Goal: Task Accomplishment & Management: Use online tool/utility

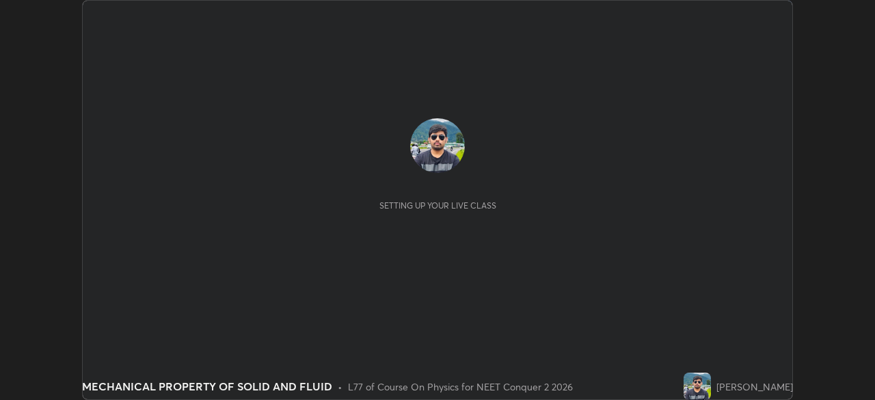
scroll to position [400, 874]
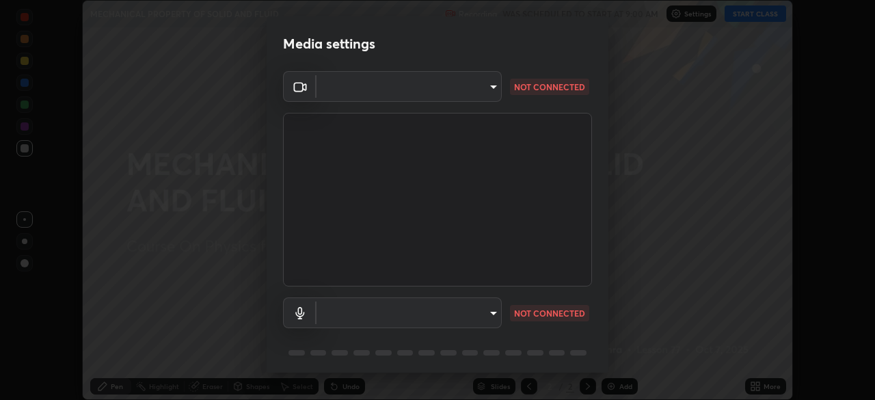
type input "948fa7bdf1557d7b90a8c57391c99ce3b3800c21834d1cf95a04e0d9860db1dc"
type input "communications"
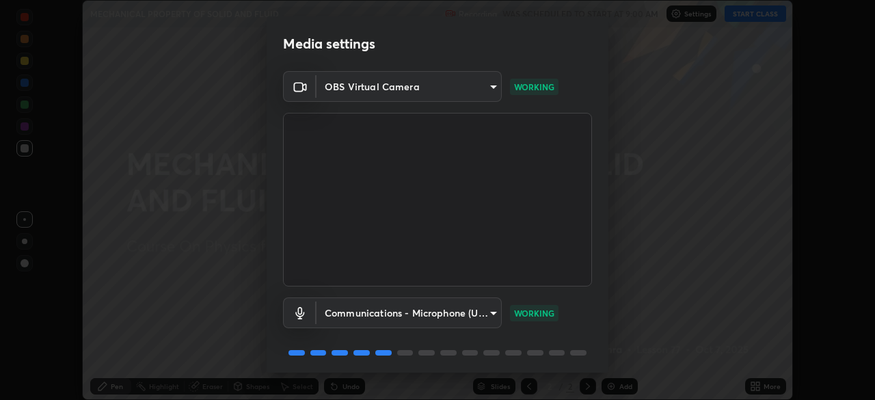
scroll to position [49, 0]
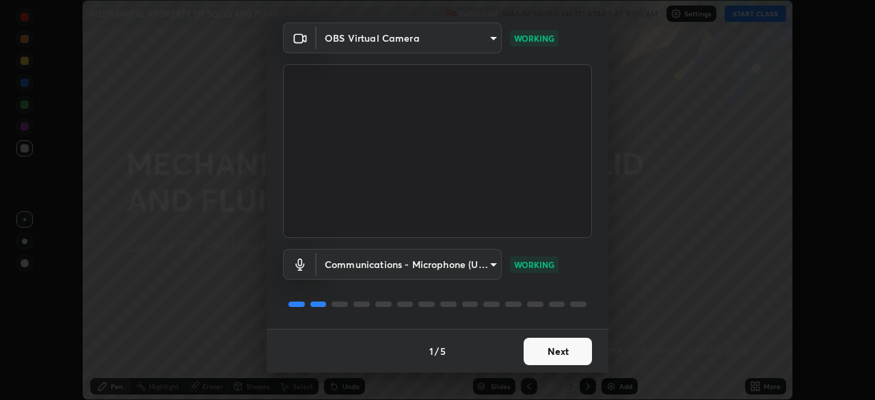
click at [545, 351] on button "Next" at bounding box center [558, 351] width 68 height 27
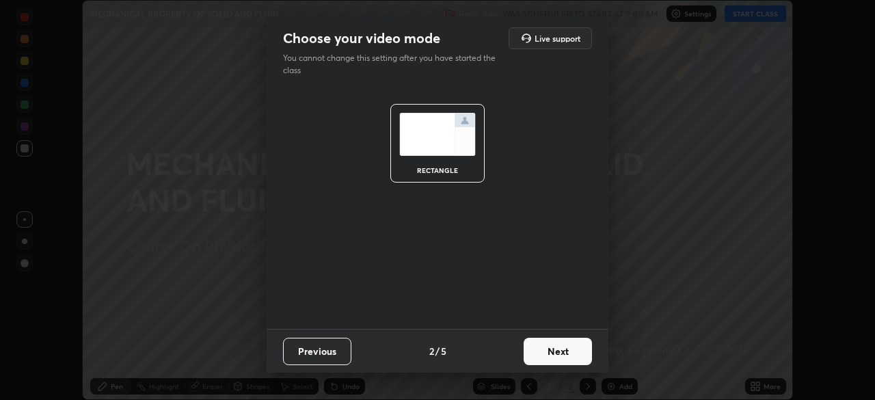
scroll to position [0, 0]
click at [545, 351] on button "Next" at bounding box center [558, 351] width 68 height 27
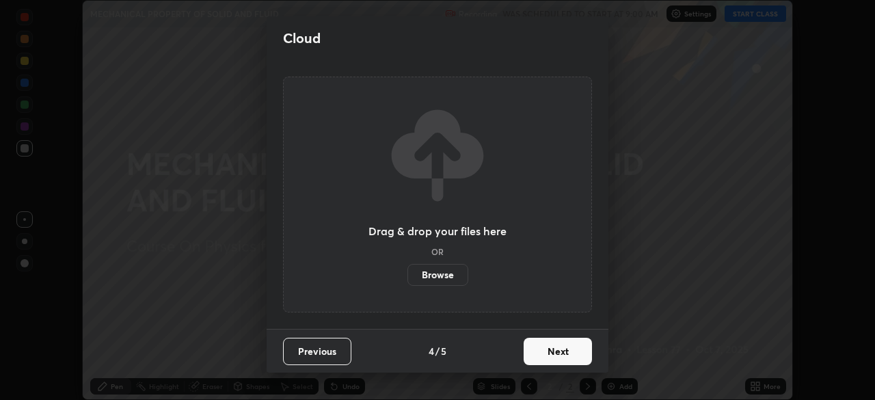
click at [544, 352] on button "Next" at bounding box center [558, 351] width 68 height 27
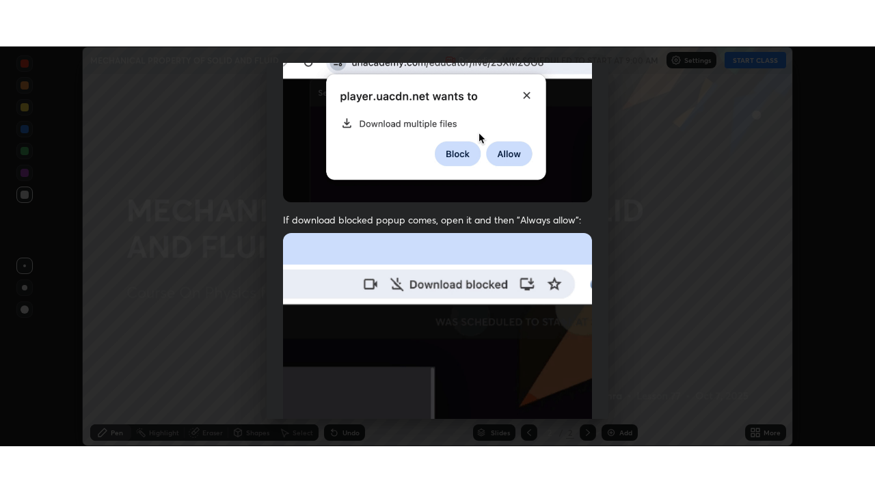
scroll to position [327, 0]
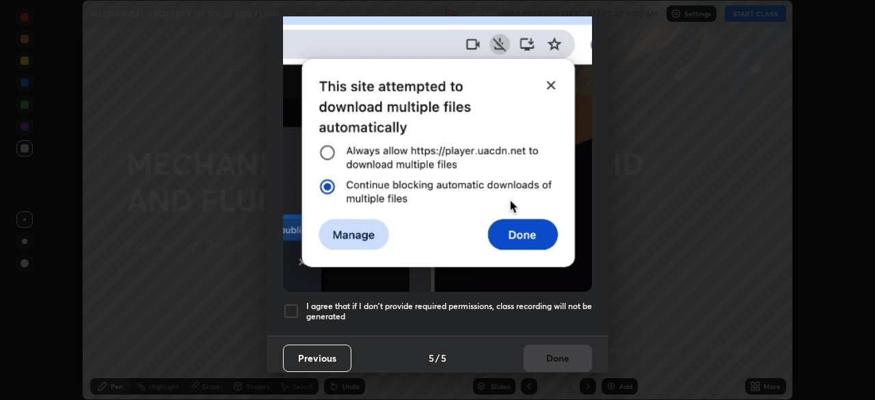
click at [290, 306] on div at bounding box center [291, 311] width 16 height 16
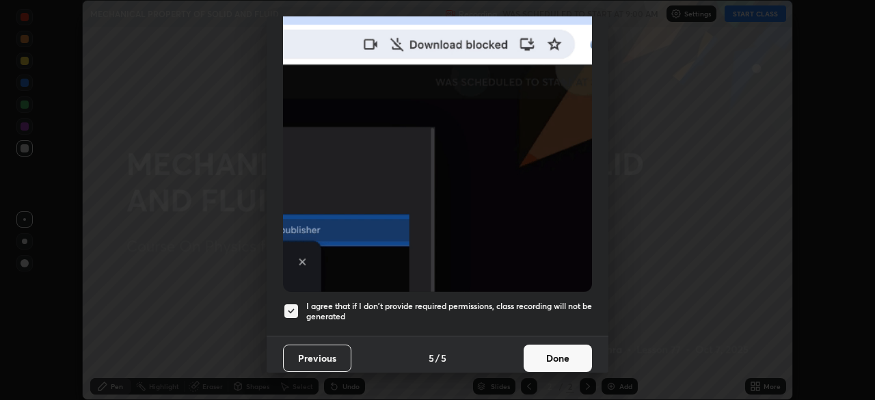
click at [545, 351] on button "Done" at bounding box center [558, 358] width 68 height 27
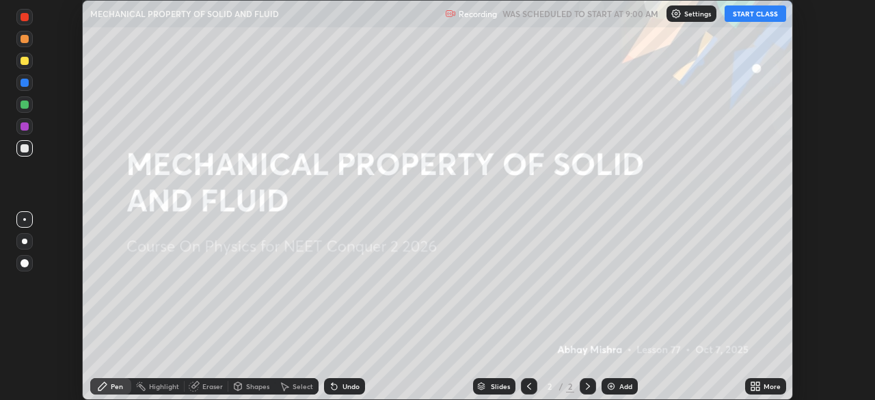
click at [748, 17] on button "START CLASS" at bounding box center [756, 13] width 62 height 16
click at [766, 384] on div "More" at bounding box center [772, 386] width 17 height 7
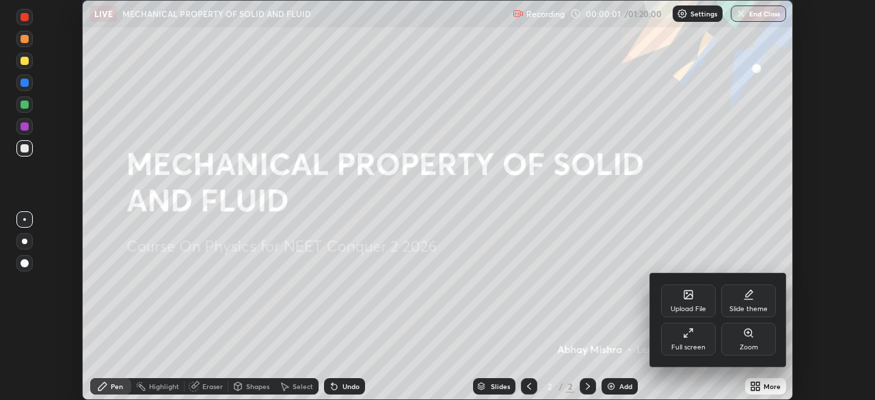
click at [690, 347] on div "Full screen" at bounding box center [688, 347] width 34 height 7
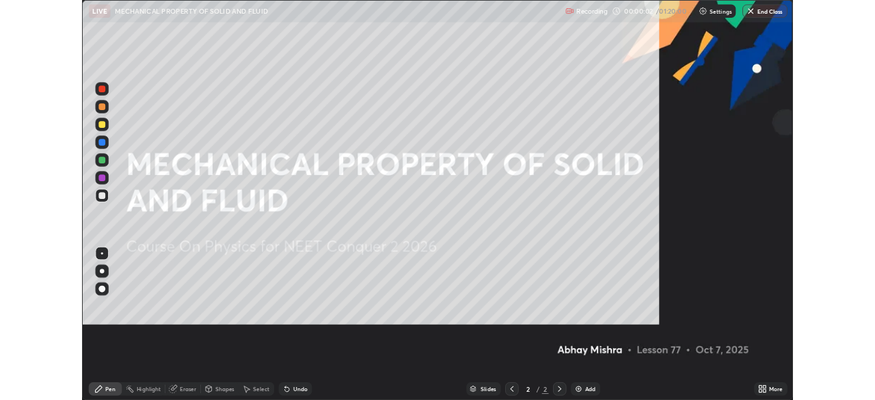
scroll to position [492, 875]
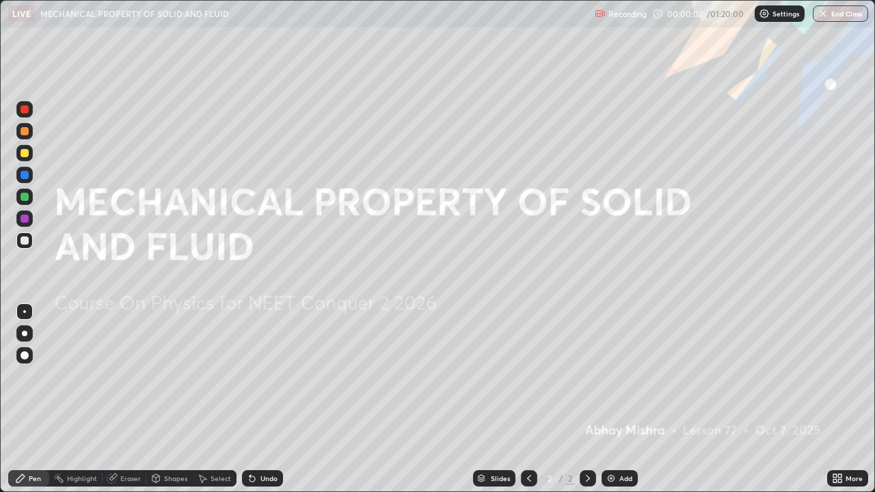
click at [623, 399] on div "Add" at bounding box center [625, 478] width 13 height 7
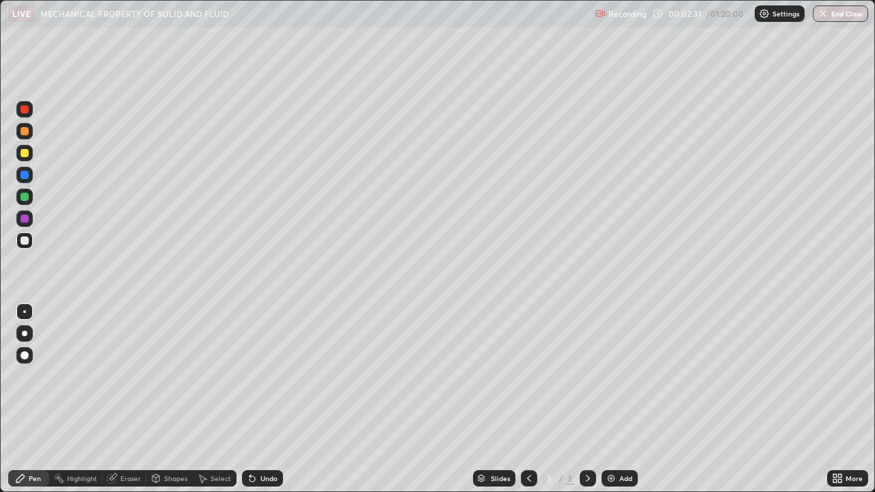
click at [172, 399] on div "Shapes" at bounding box center [175, 478] width 23 height 7
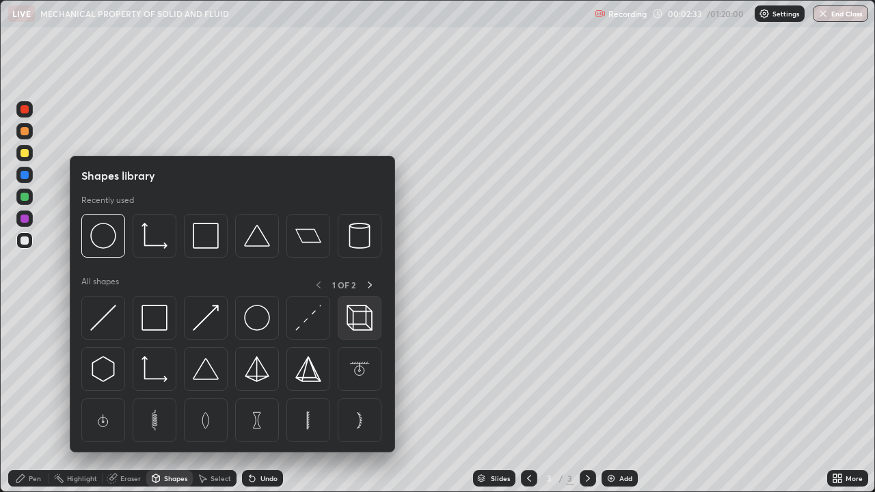
click at [366, 325] on img at bounding box center [360, 318] width 26 height 26
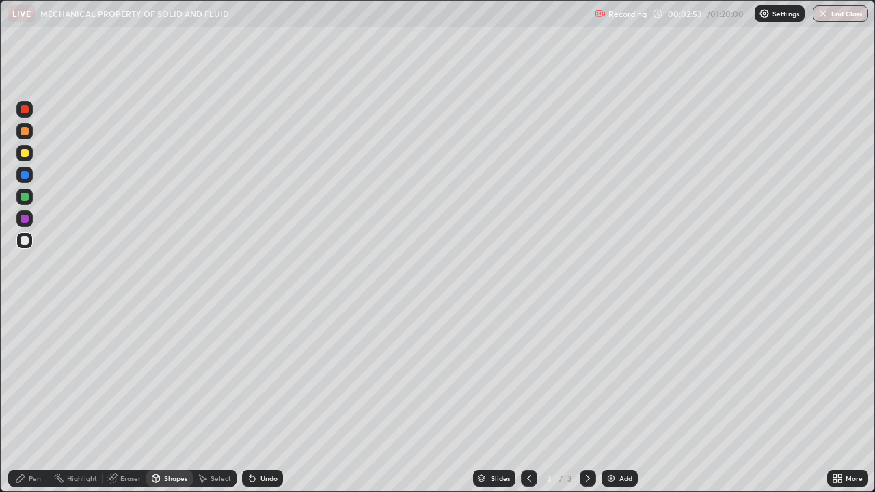
click at [256, 399] on div "Undo" at bounding box center [262, 478] width 41 height 16
click at [31, 399] on div "Pen" at bounding box center [35, 478] width 12 height 7
click at [124, 399] on div "Eraser" at bounding box center [130, 478] width 21 height 7
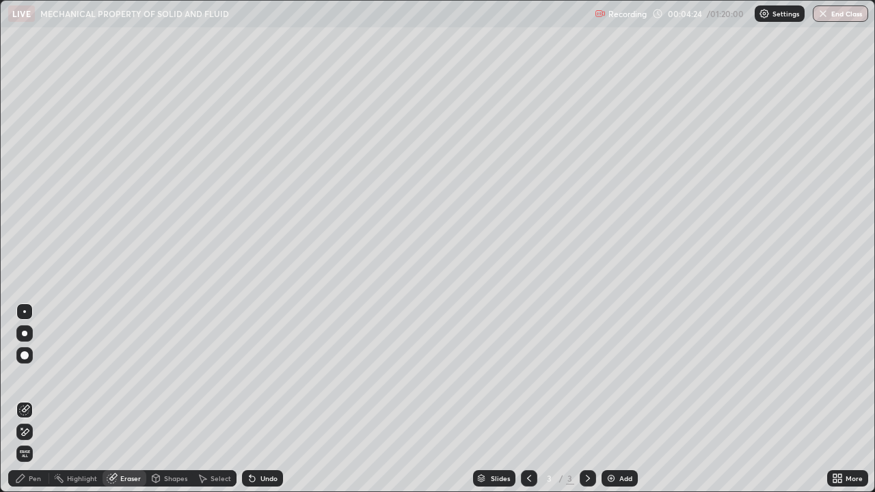
click at [24, 399] on span "Erase all" at bounding box center [24, 454] width 15 height 8
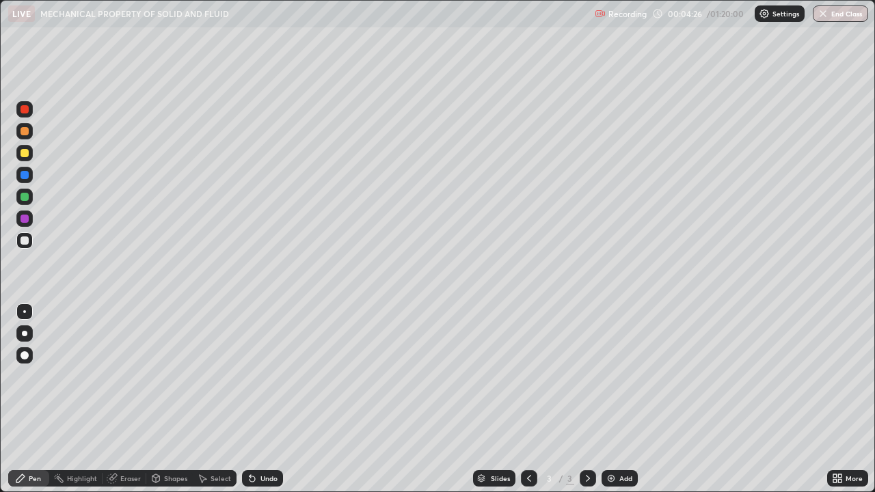
click at [122, 399] on div "Eraser" at bounding box center [130, 478] width 21 height 7
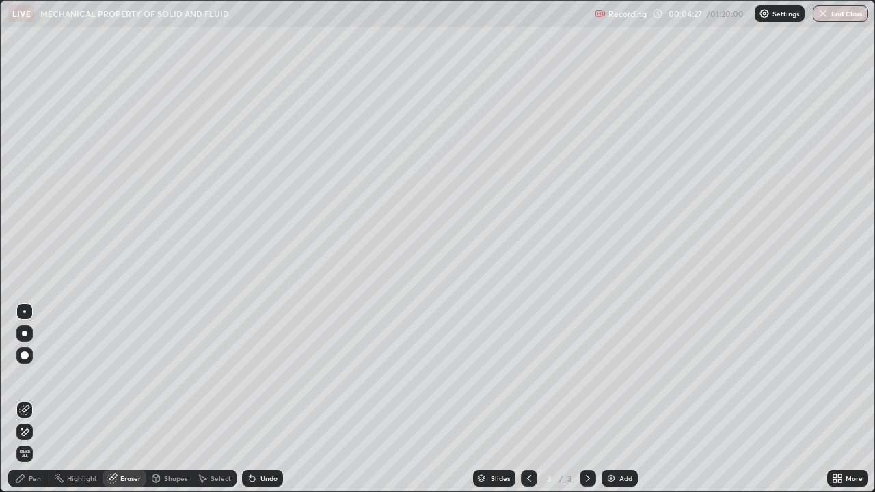
click at [25, 399] on icon at bounding box center [20, 478] width 11 height 11
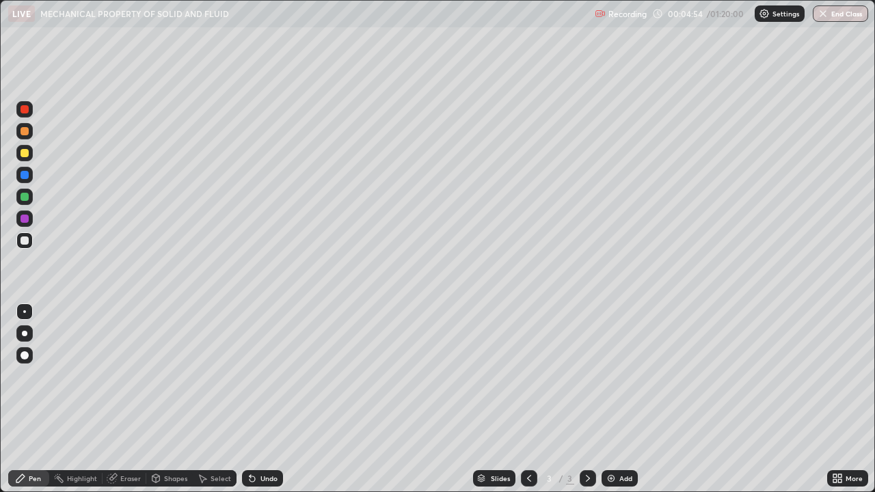
click at [25, 155] on div at bounding box center [25, 153] width 8 height 8
click at [617, 399] on div "Add" at bounding box center [620, 478] width 36 height 16
click at [25, 241] on div at bounding box center [25, 241] width 8 height 8
click at [265, 399] on div "Undo" at bounding box center [268, 478] width 17 height 7
click at [125, 399] on div "Eraser" at bounding box center [130, 478] width 21 height 7
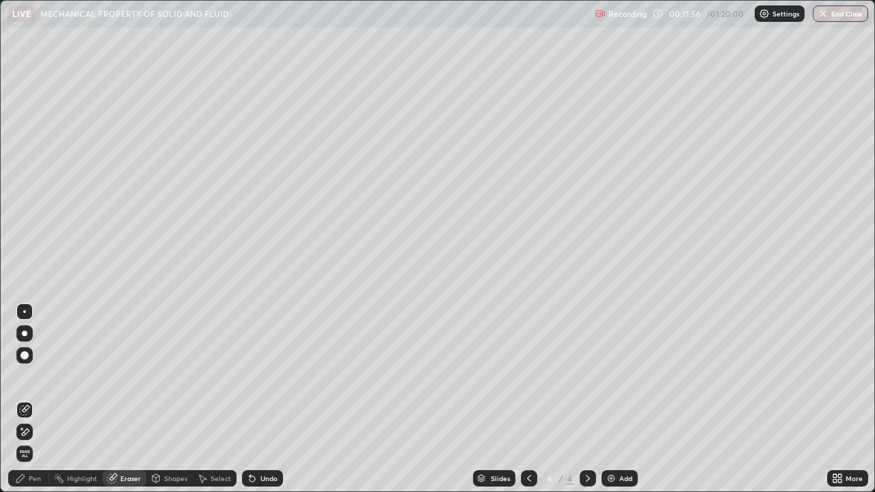
click at [29, 399] on div "Pen" at bounding box center [28, 478] width 41 height 16
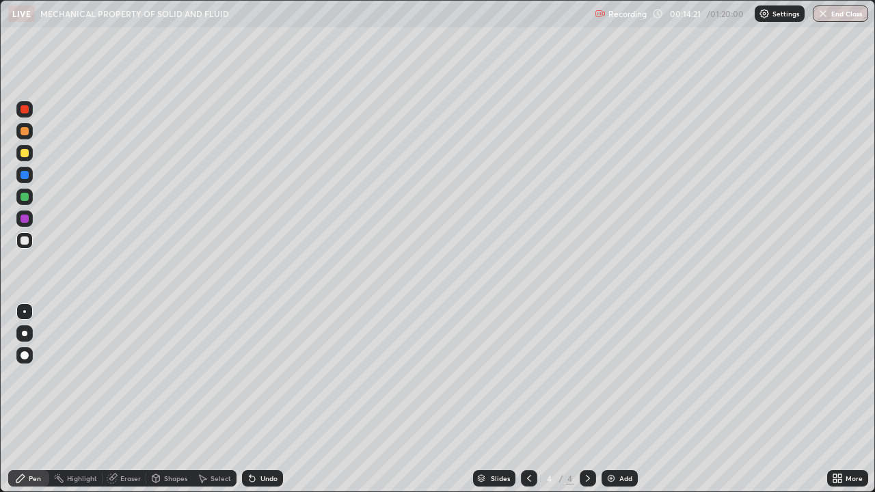
click at [619, 399] on div "Add" at bounding box center [625, 478] width 13 height 7
click at [25, 155] on div at bounding box center [25, 153] width 8 height 8
click at [619, 399] on div "Add" at bounding box center [625, 478] width 13 height 7
click at [168, 399] on div "Shapes" at bounding box center [175, 478] width 23 height 7
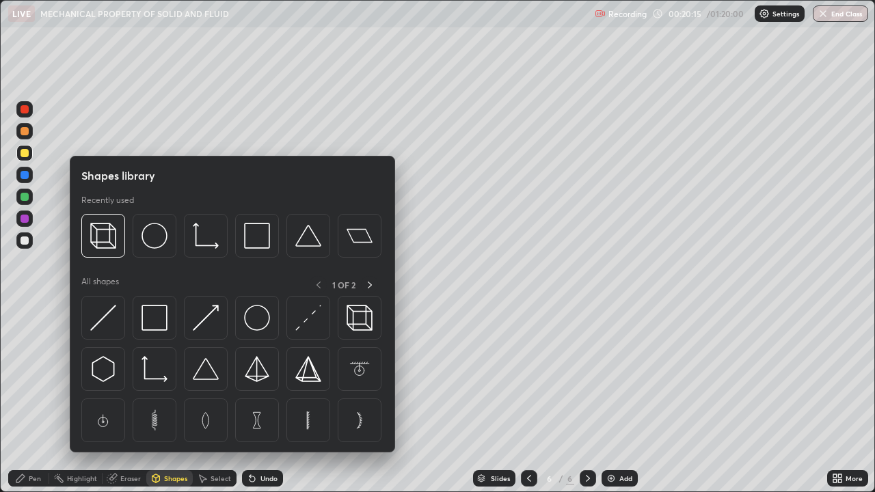
click at [37, 399] on div "Pen" at bounding box center [35, 478] width 12 height 7
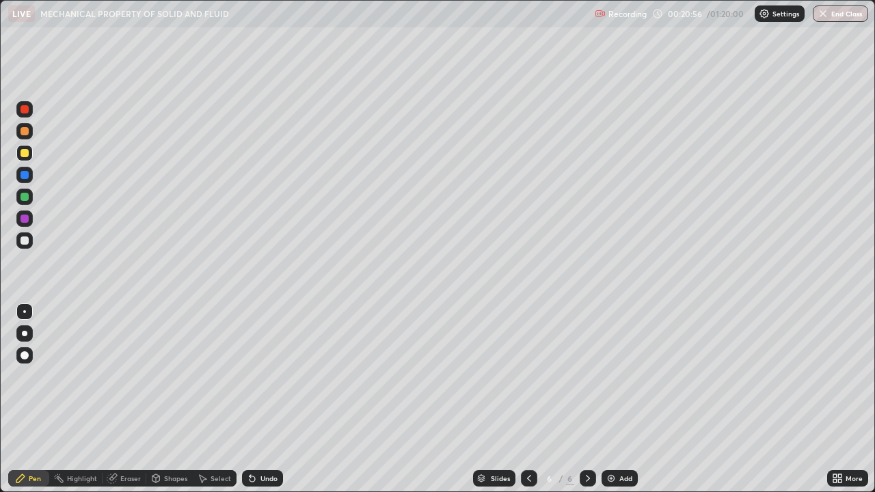
click at [25, 246] on div at bounding box center [24, 240] width 16 height 16
click at [270, 399] on div "Undo" at bounding box center [268, 478] width 17 height 7
click at [267, 399] on div "Undo" at bounding box center [268, 478] width 17 height 7
click at [265, 399] on div "Undo" at bounding box center [268, 478] width 17 height 7
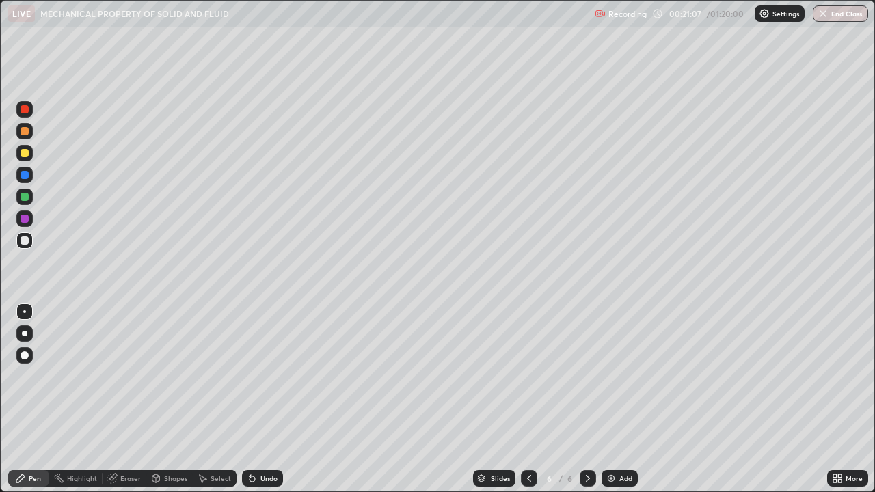
click at [263, 399] on div "Undo" at bounding box center [268, 478] width 17 height 7
click at [262, 399] on div "Undo" at bounding box center [268, 478] width 17 height 7
click at [260, 399] on div "Undo" at bounding box center [268, 478] width 17 height 7
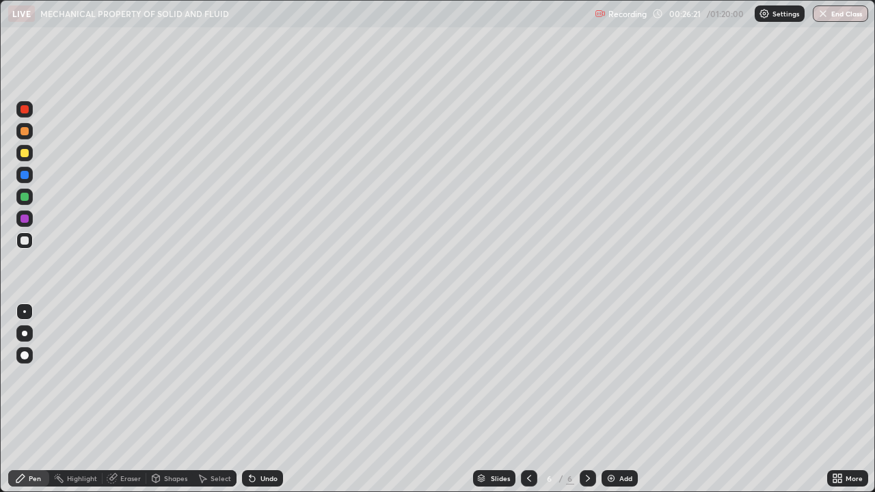
click at [528, 399] on icon at bounding box center [529, 478] width 11 height 11
click at [587, 399] on icon at bounding box center [587, 478] width 11 height 11
click at [260, 399] on div "Undo" at bounding box center [268, 478] width 17 height 7
click at [263, 399] on div "Undo" at bounding box center [262, 478] width 41 height 16
click at [269, 399] on div "Undo" at bounding box center [262, 478] width 41 height 16
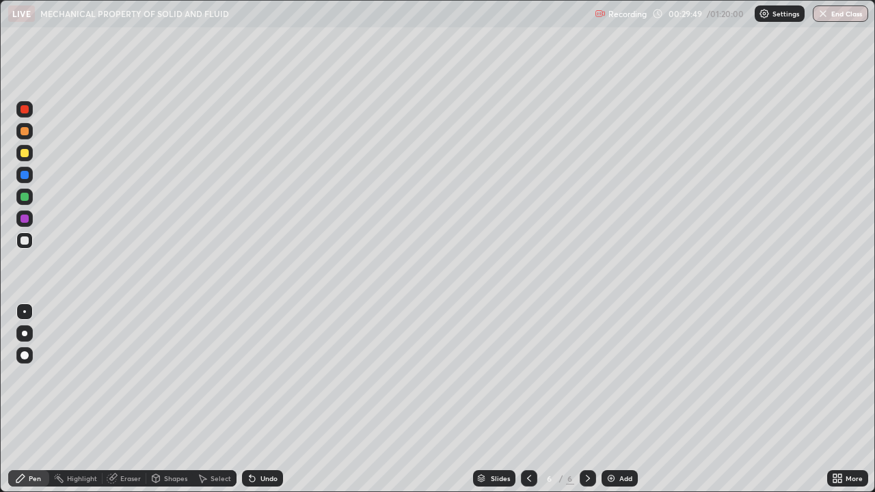
click at [25, 156] on div at bounding box center [25, 153] width 8 height 8
click at [265, 399] on div "Undo" at bounding box center [268, 478] width 17 height 7
click at [128, 399] on div "Eraser" at bounding box center [125, 478] width 44 height 16
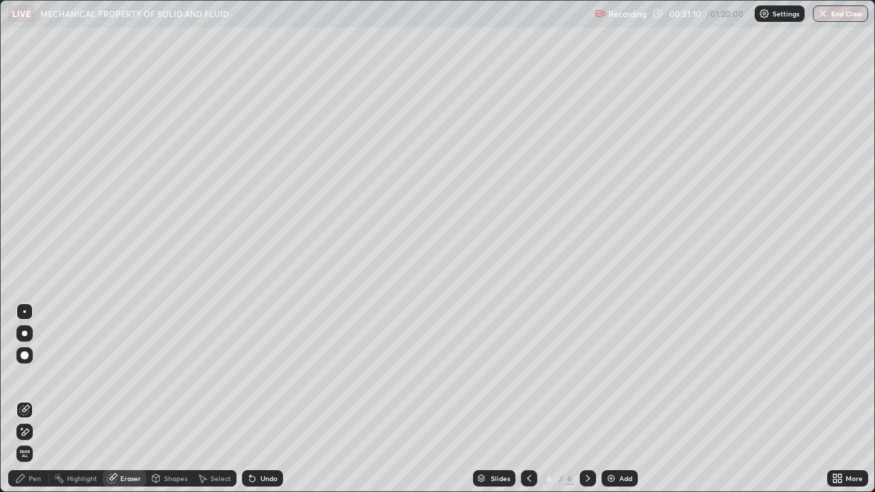
click at [35, 399] on div "Pen" at bounding box center [35, 478] width 12 height 7
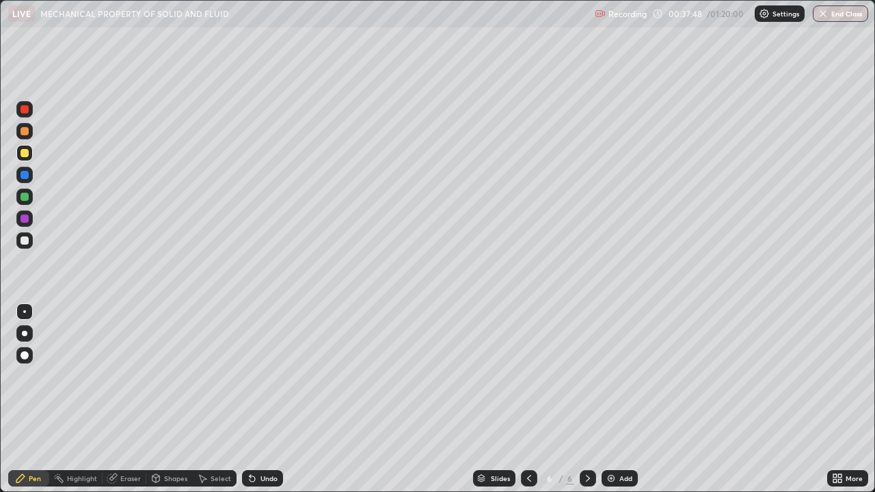
click at [377, 399] on div "Slides 6 / 6 Add" at bounding box center [555, 478] width 544 height 27
click at [392, 399] on div "Slides 6 / 6 Add" at bounding box center [555, 478] width 544 height 27
click at [271, 399] on div "Undo" at bounding box center [268, 478] width 17 height 7
click at [256, 399] on div "Undo" at bounding box center [262, 478] width 41 height 16
click at [250, 399] on icon at bounding box center [252, 479] width 5 height 5
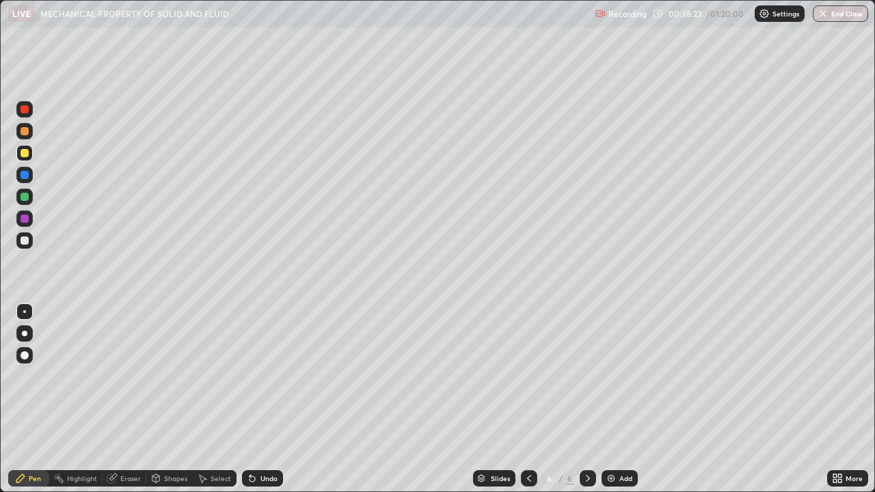
click at [250, 399] on icon at bounding box center [252, 479] width 5 height 5
click at [256, 399] on div "Undo" at bounding box center [262, 478] width 41 height 16
click at [260, 399] on div "Undo" at bounding box center [268, 478] width 17 height 7
click at [258, 399] on div "Undo" at bounding box center [262, 478] width 41 height 16
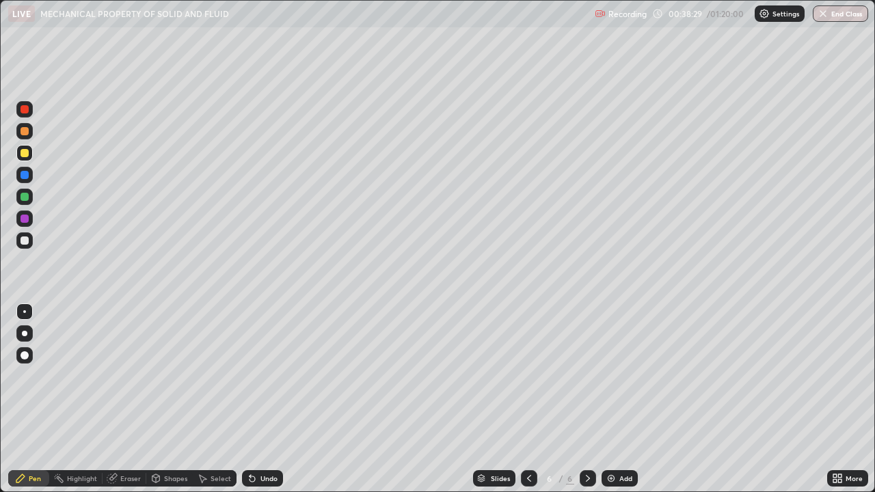
click at [256, 399] on div "Undo" at bounding box center [262, 478] width 41 height 16
click at [26, 200] on div at bounding box center [25, 197] width 8 height 8
click at [622, 399] on div "Add" at bounding box center [625, 478] width 13 height 7
click at [119, 399] on div "Eraser" at bounding box center [125, 478] width 44 height 16
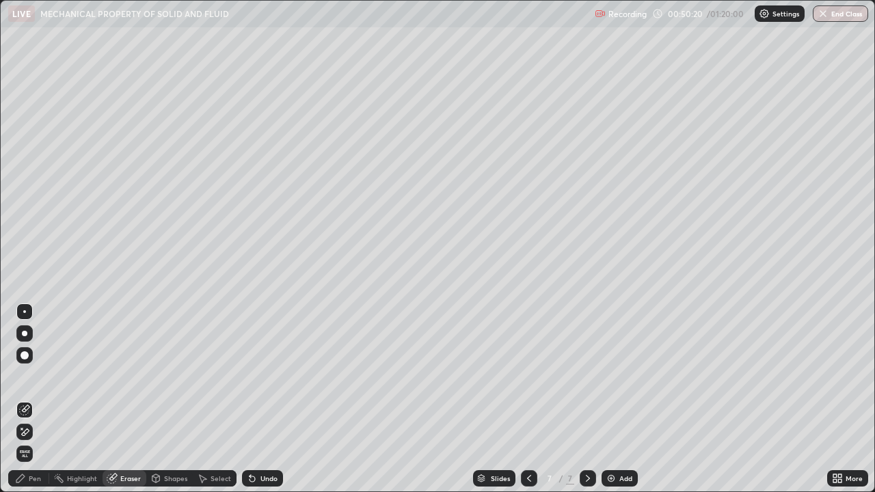
click at [26, 399] on span "Erase all" at bounding box center [24, 454] width 15 height 8
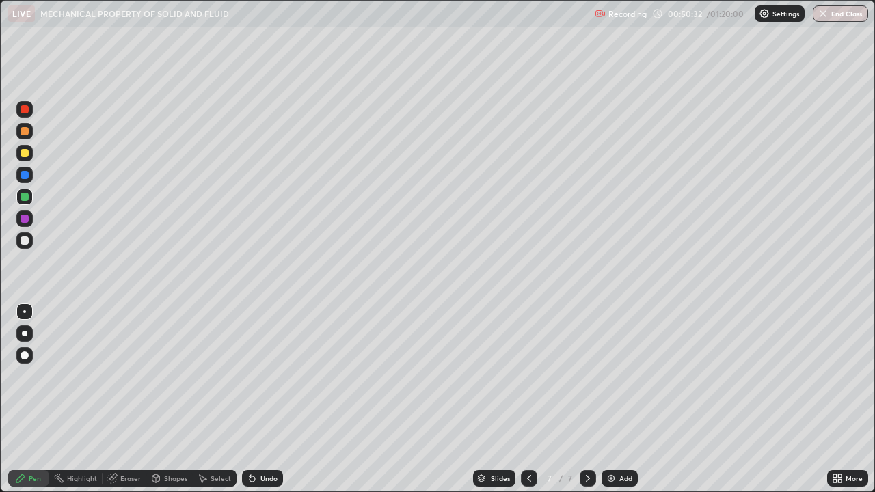
click at [25, 244] on div at bounding box center [25, 241] width 8 height 8
click at [261, 399] on div "Undo" at bounding box center [268, 478] width 17 height 7
click at [615, 399] on img at bounding box center [611, 478] width 11 height 11
click at [168, 399] on div "Shapes" at bounding box center [169, 478] width 46 height 16
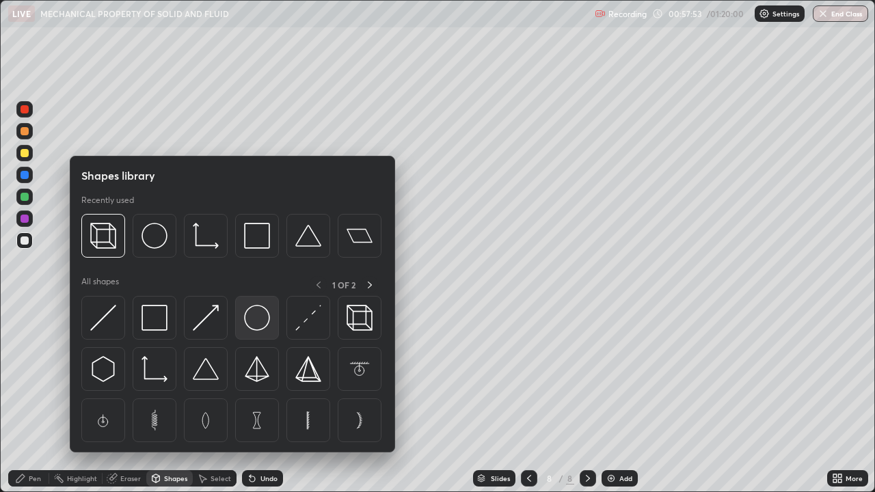
click at [259, 332] on div at bounding box center [257, 318] width 44 height 44
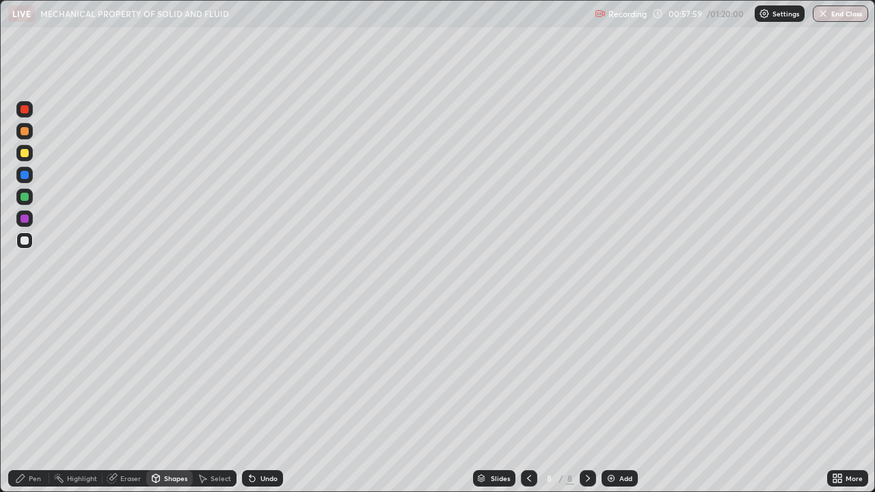
click at [269, 399] on div "Undo" at bounding box center [268, 478] width 17 height 7
click at [32, 399] on div "Pen" at bounding box center [35, 478] width 12 height 7
click at [25, 178] on div at bounding box center [25, 175] width 8 height 8
click at [265, 399] on div "Undo" at bounding box center [268, 478] width 17 height 7
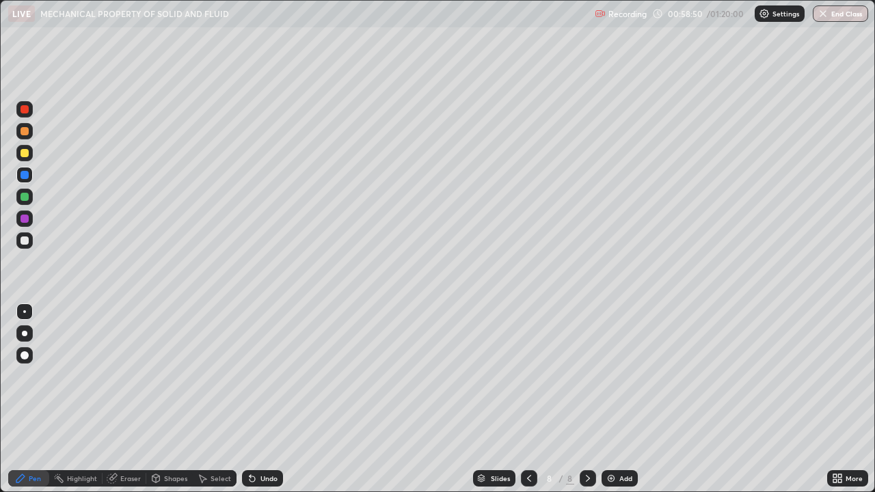
click at [25, 150] on div at bounding box center [25, 153] width 8 height 8
click at [609, 399] on img at bounding box center [611, 478] width 11 height 11
click at [621, 399] on div "Add" at bounding box center [625, 478] width 13 height 7
click at [845, 16] on button "End Class" at bounding box center [840, 13] width 55 height 16
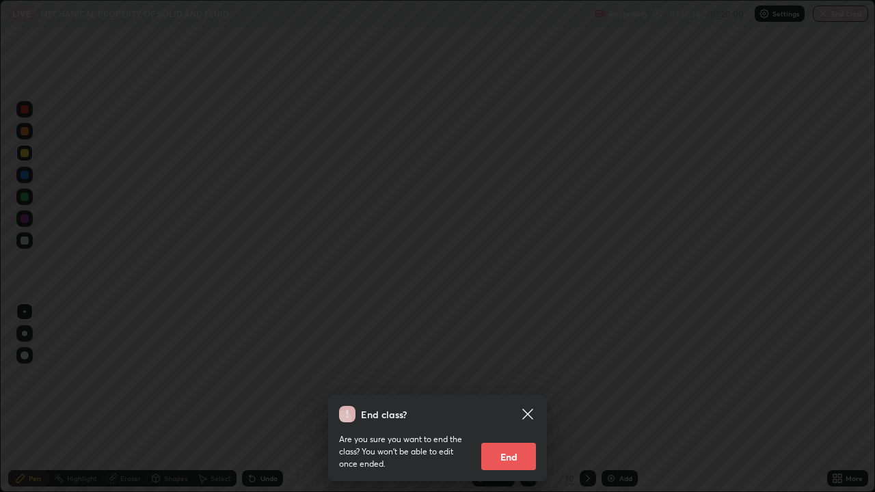
click at [513, 399] on button "End" at bounding box center [508, 456] width 55 height 27
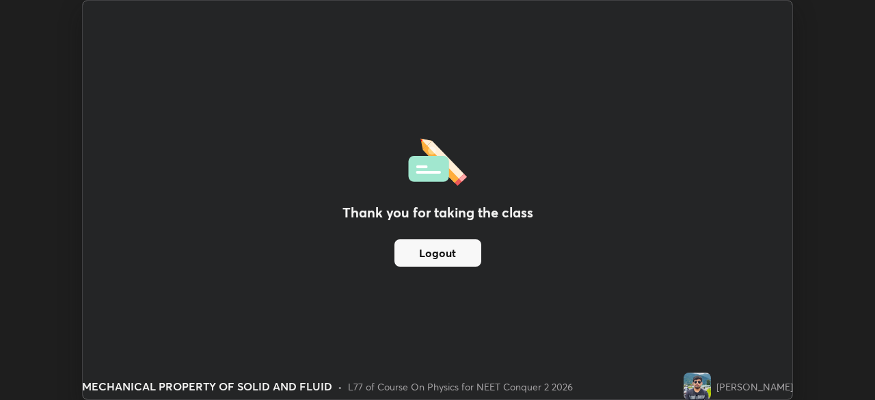
scroll to position [67965, 67490]
